Goal: Navigation & Orientation: Find specific page/section

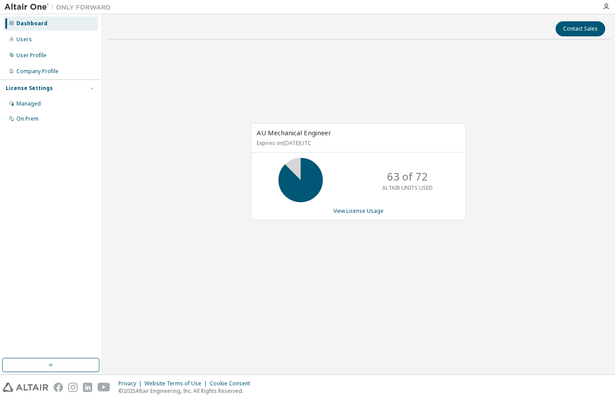
click at [36, 5] on img at bounding box center [59, 7] width 111 height 9
click at [81, 6] on img at bounding box center [59, 7] width 111 height 9
drag, startPoint x: 138, startPoint y: 260, endPoint x: 134, endPoint y: 290, distance: 30.1
click at [138, 260] on div "AU Mechanical Engineer Expires on [DATE] UTC 63 of 72 ALTAIR UNITS USED View Li…" at bounding box center [358, 177] width 504 height 260
click at [34, 368] on button "button" at bounding box center [50, 365] width 97 height 14
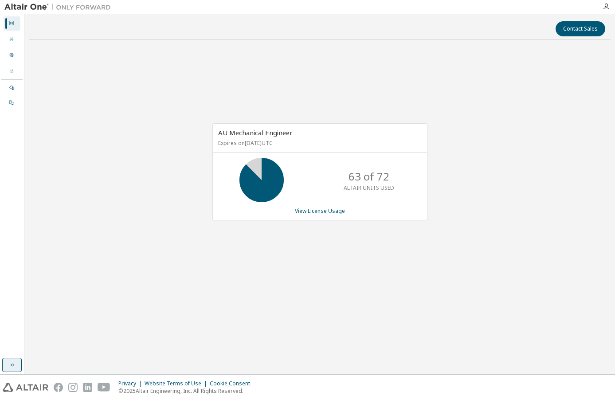
drag, startPoint x: 15, startPoint y: 367, endPoint x: 19, endPoint y: 389, distance: 22.2
click at [14, 367] on icon "button" at bounding box center [11, 365] width 7 height 7
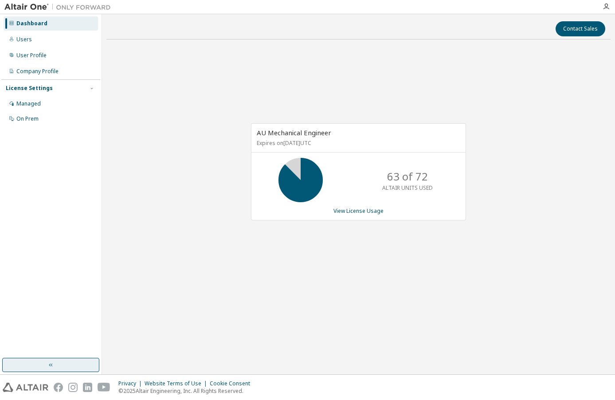
click at [19, 389] on img at bounding box center [26, 387] width 46 height 9
